Goal: Task Accomplishment & Management: Use online tool/utility

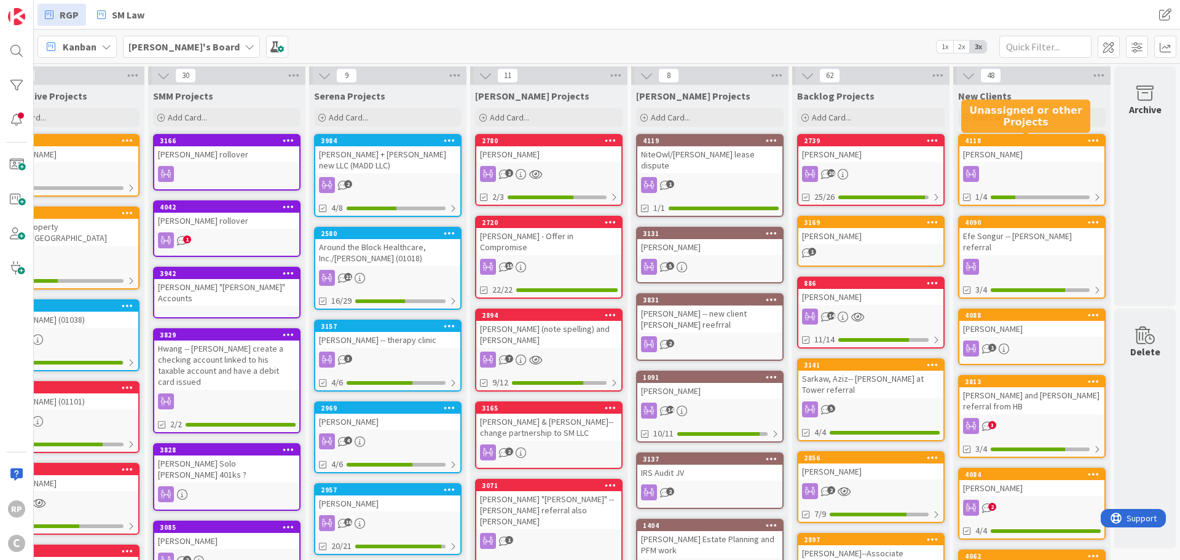
click at [1014, 140] on div "4118" at bounding box center [1035, 140] width 140 height 9
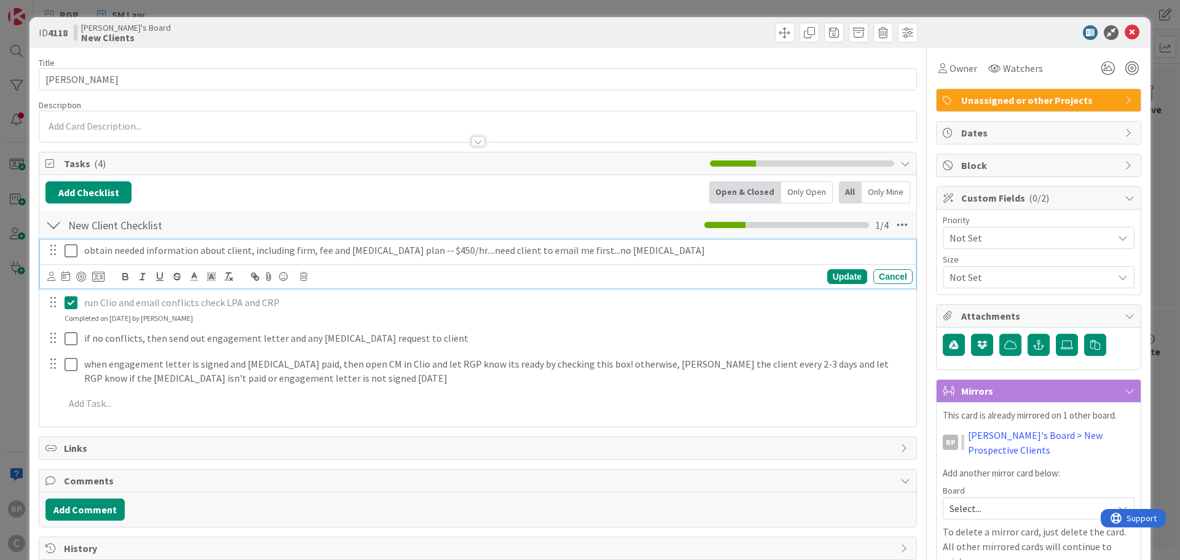
click at [375, 256] on p "obtain needed information about client, including firm, fee and [MEDICAL_DATA] …" at bounding box center [495, 250] width 823 height 14
click at [49, 277] on icon at bounding box center [51, 276] width 8 height 9
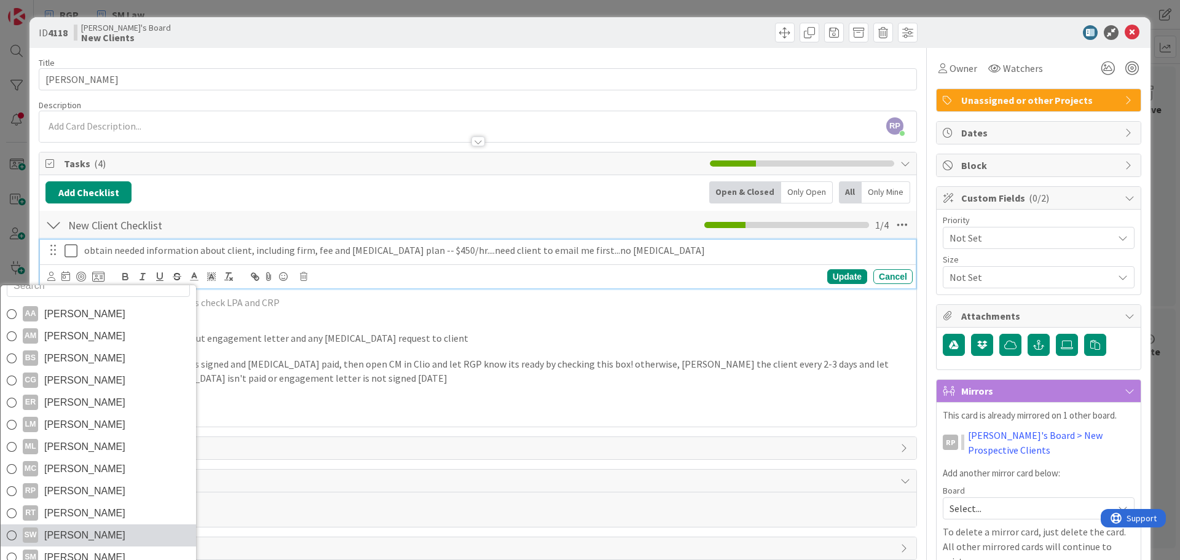
scroll to position [21, 0]
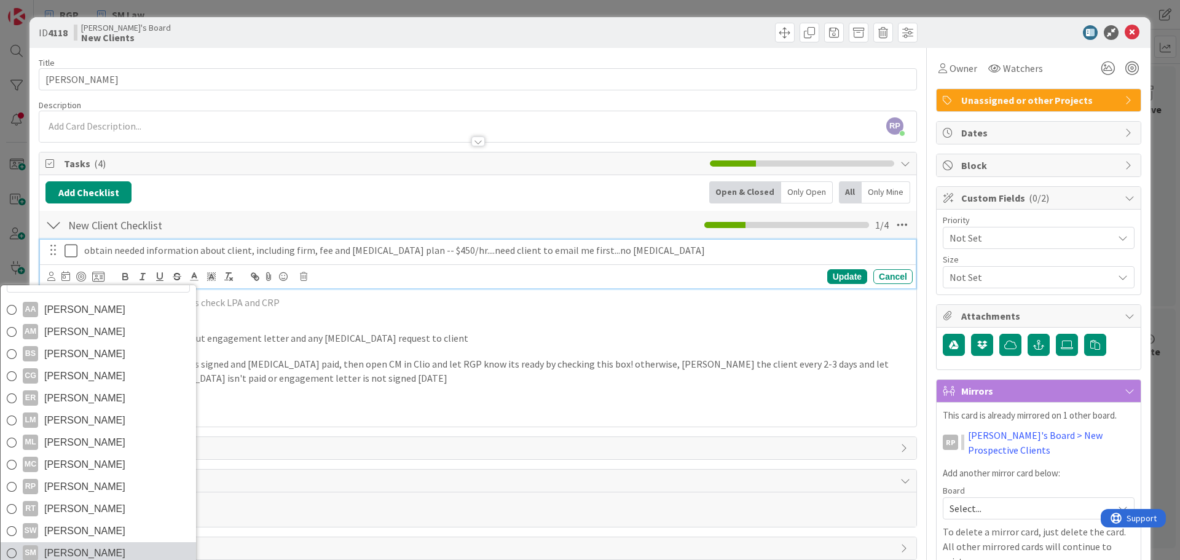
click at [73, 546] on span "[PERSON_NAME]" at bounding box center [84, 553] width 81 height 18
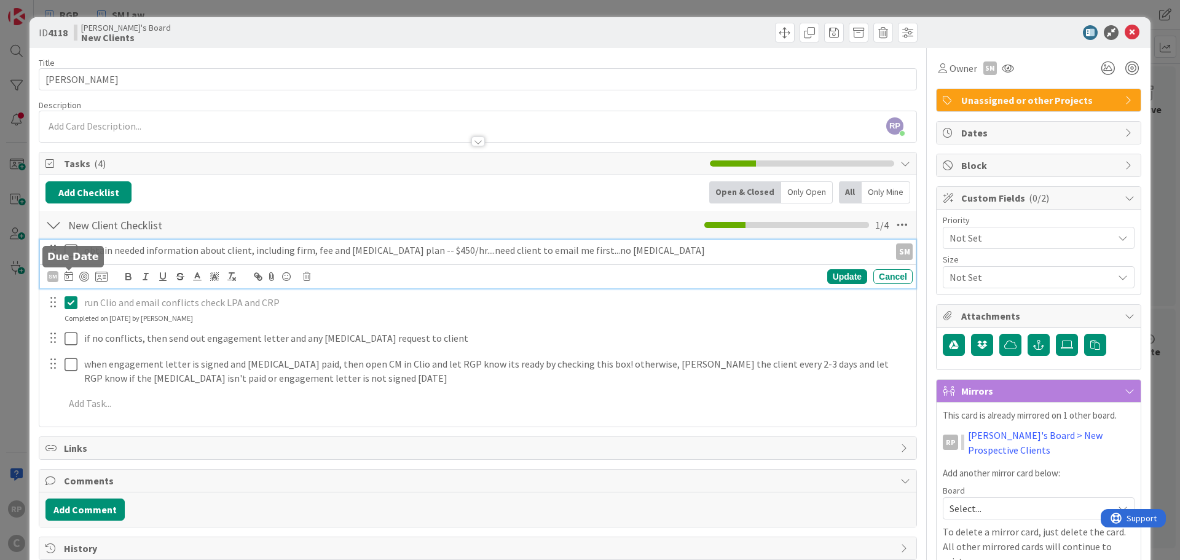
click at [65, 278] on icon at bounding box center [69, 276] width 9 height 10
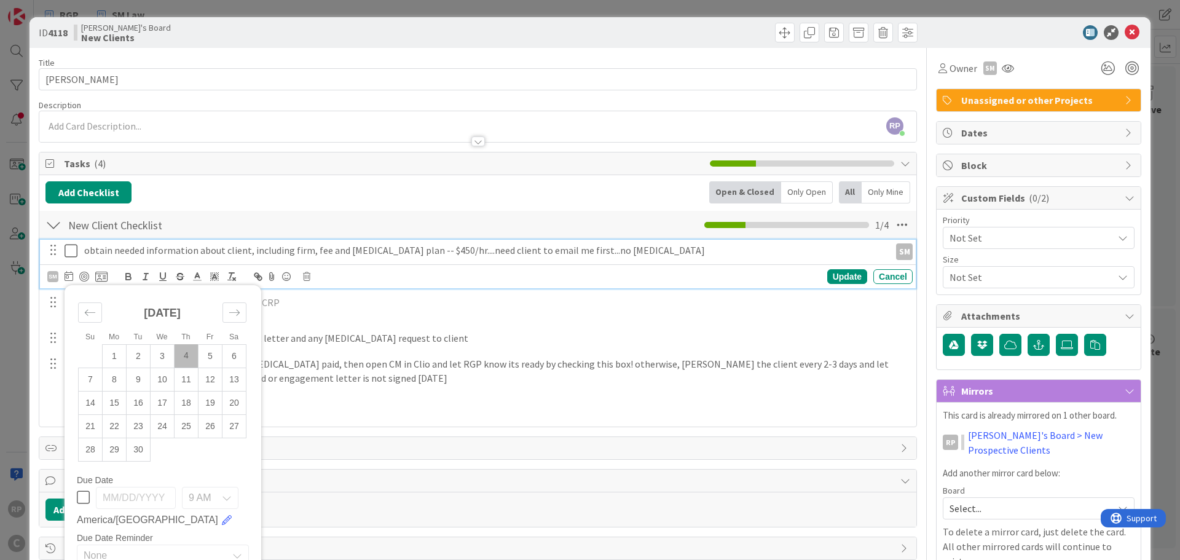
click at [184, 350] on td "4" at bounding box center [187, 355] width 24 height 23
type input "[DATE]"
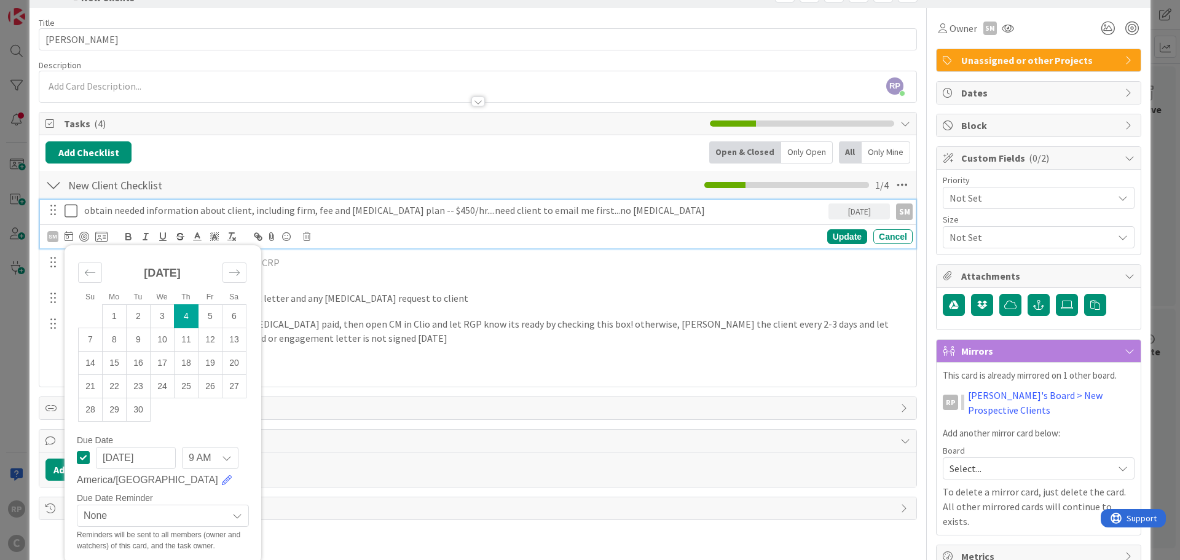
scroll to position [60, 0]
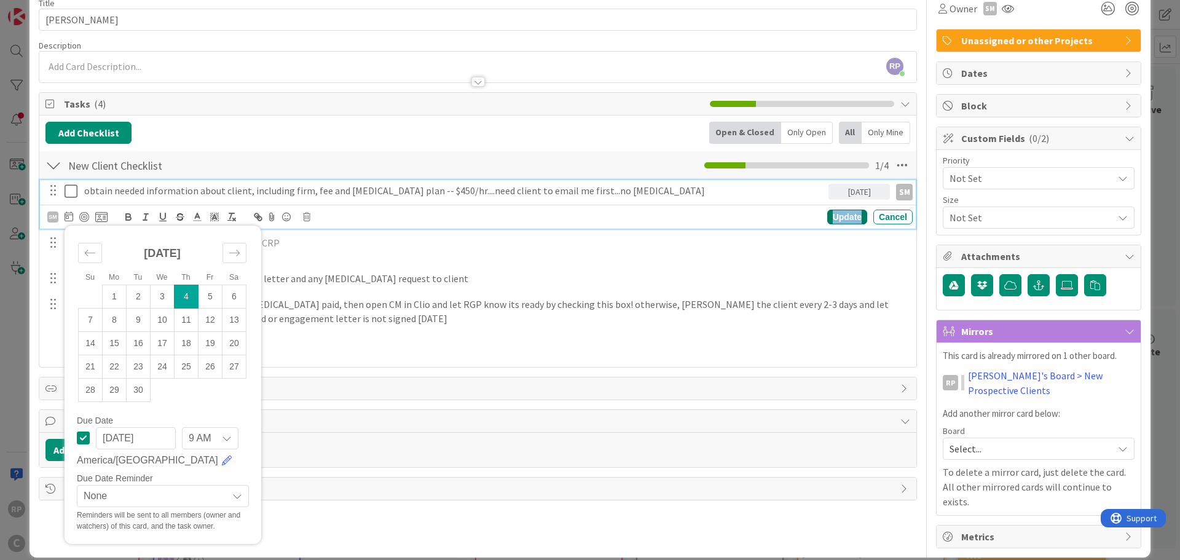
click at [840, 211] on div "Update" at bounding box center [847, 217] width 40 height 15
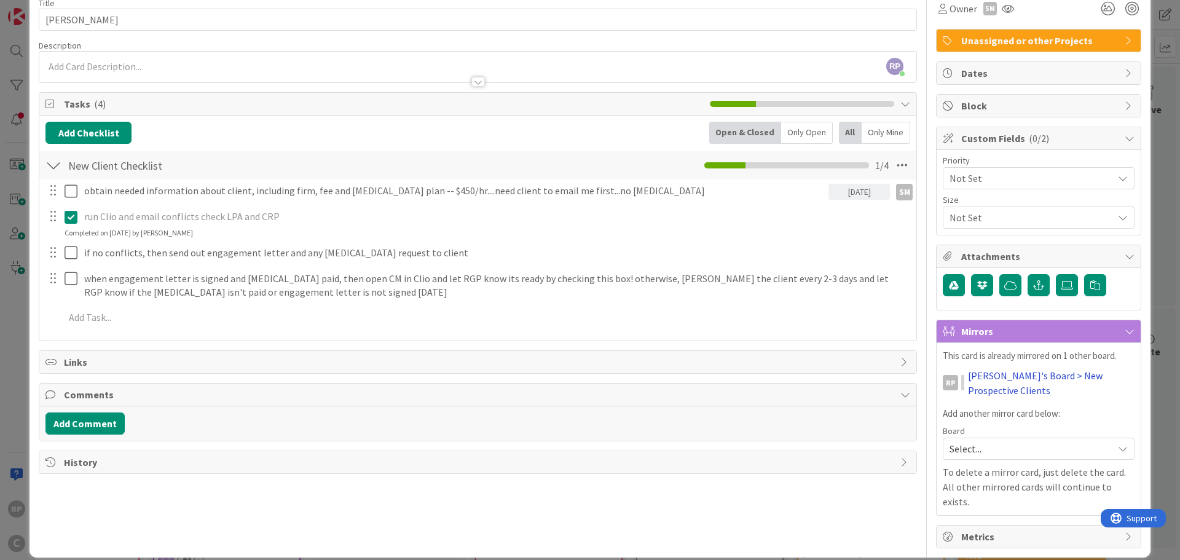
click at [970, 380] on link "[PERSON_NAME]'s Board > New Prospective Clients" at bounding box center [1051, 382] width 167 height 29
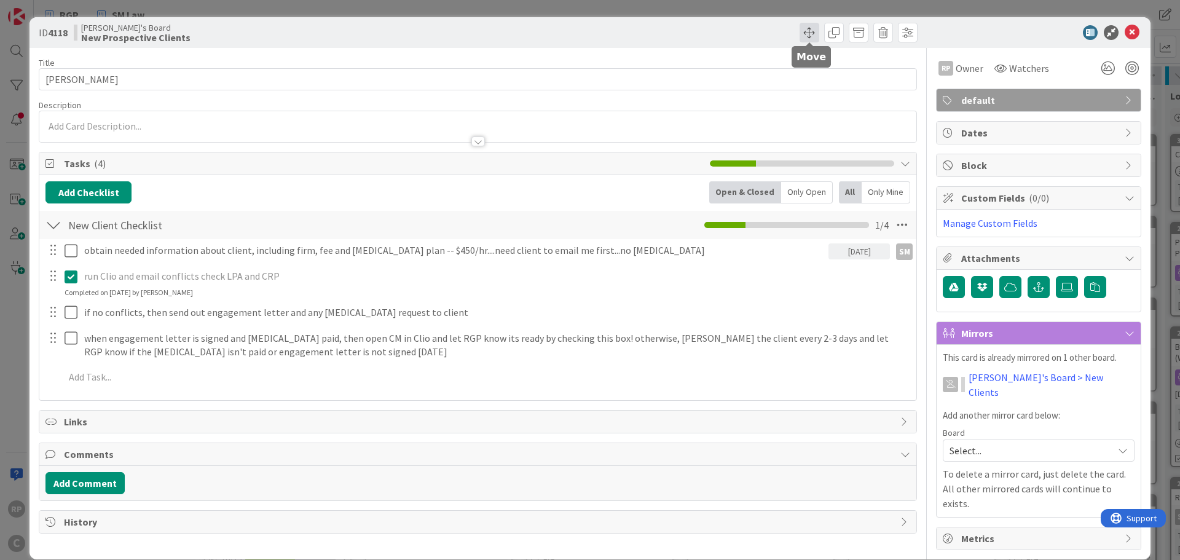
click at [806, 29] on span at bounding box center [810, 33] width 20 height 20
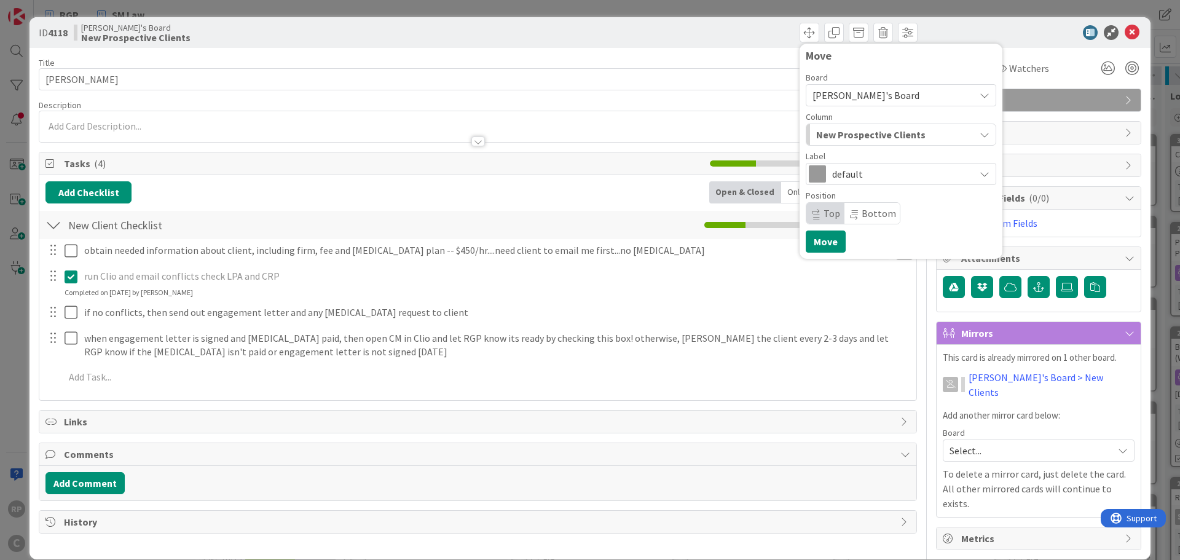
click at [843, 136] on span "New Prospective Clients" at bounding box center [870, 135] width 109 height 16
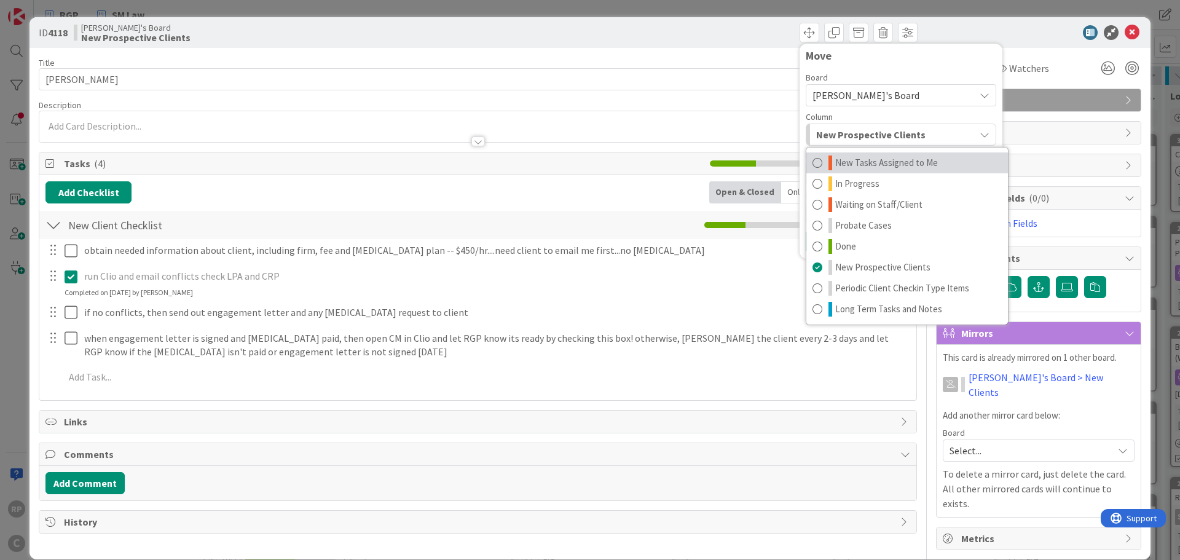
click at [848, 157] on span "New Tasks Assigned to Me" at bounding box center [886, 162] width 103 height 15
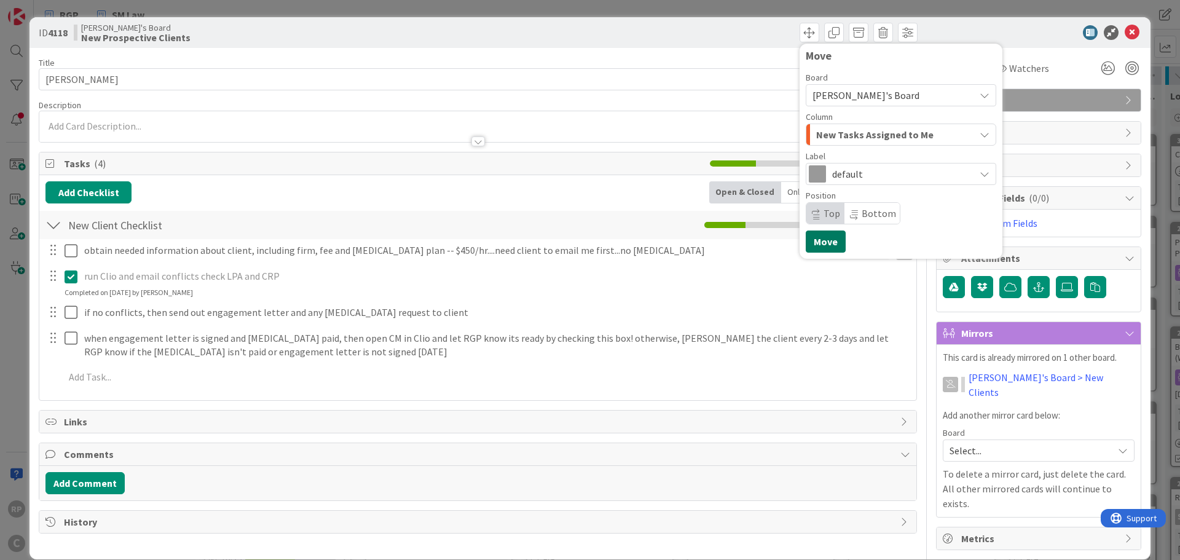
click at [828, 243] on button "Move" at bounding box center [826, 241] width 40 height 22
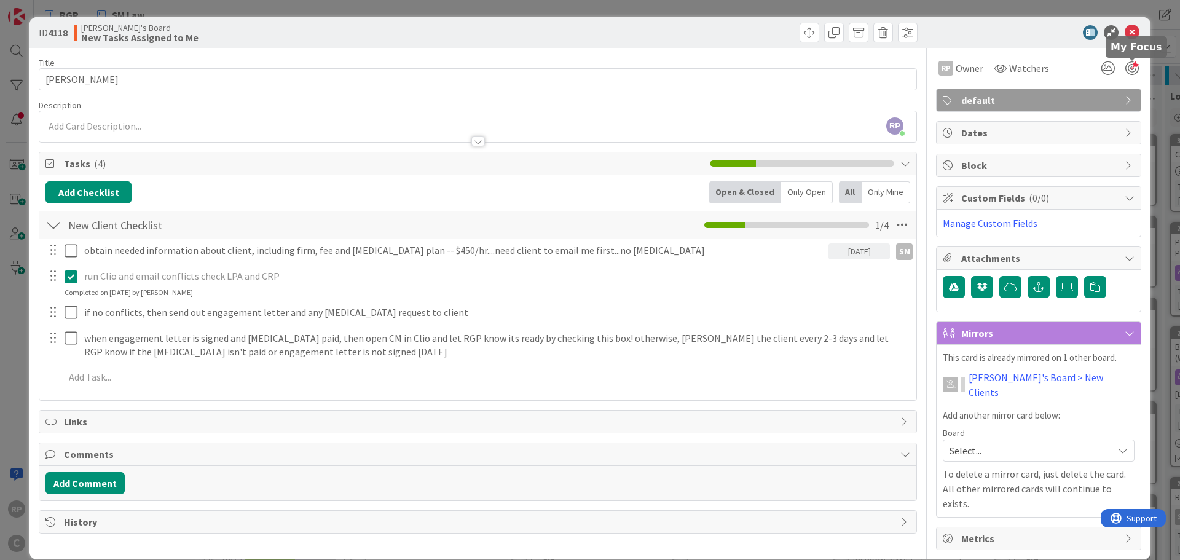
click at [1131, 69] on div at bounding box center [1132, 68] width 14 height 14
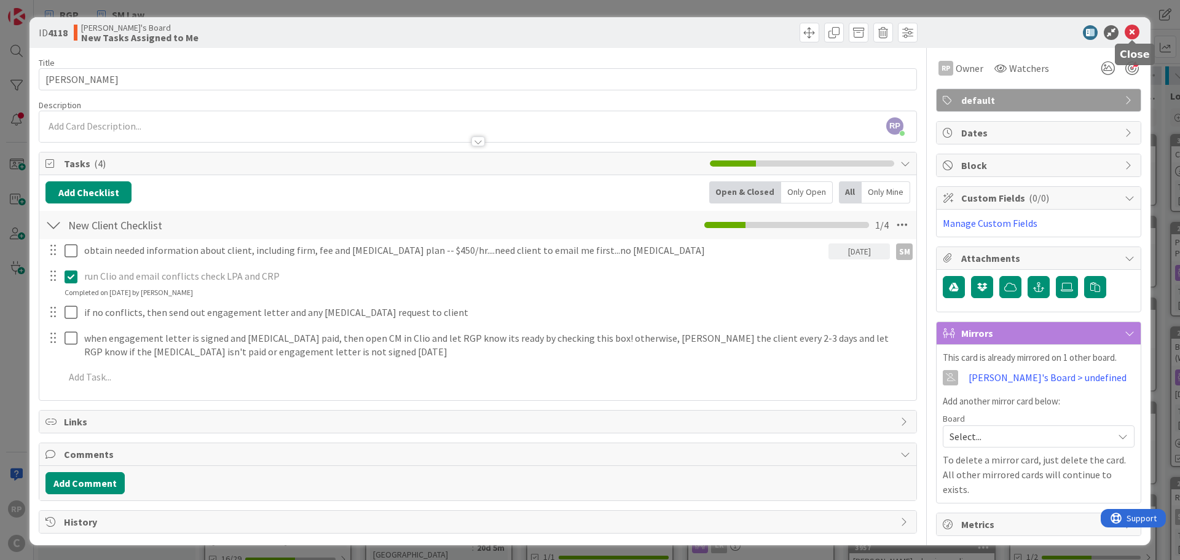
click at [1129, 36] on icon at bounding box center [1132, 32] width 15 height 15
